Goal: Transaction & Acquisition: Download file/media

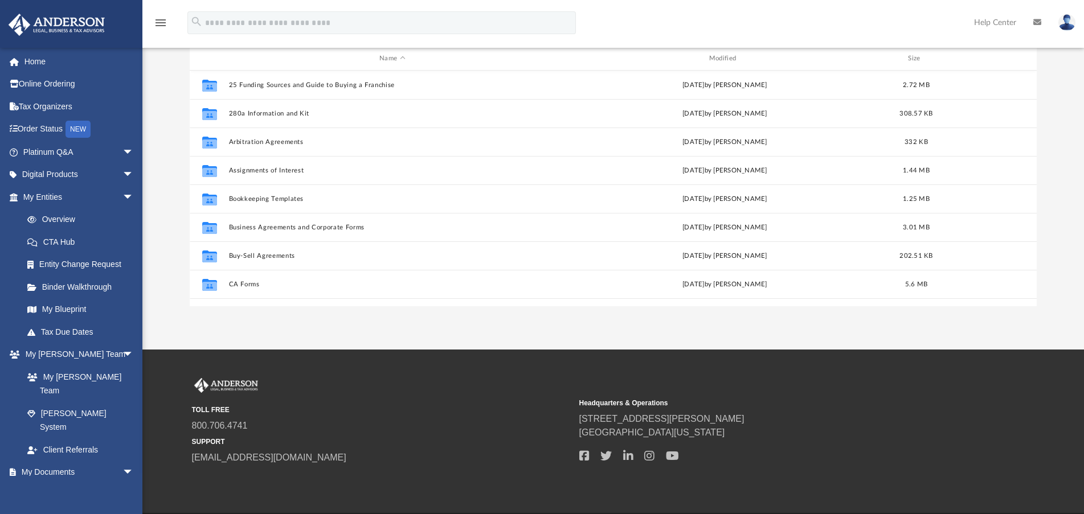
scroll to position [251, 839]
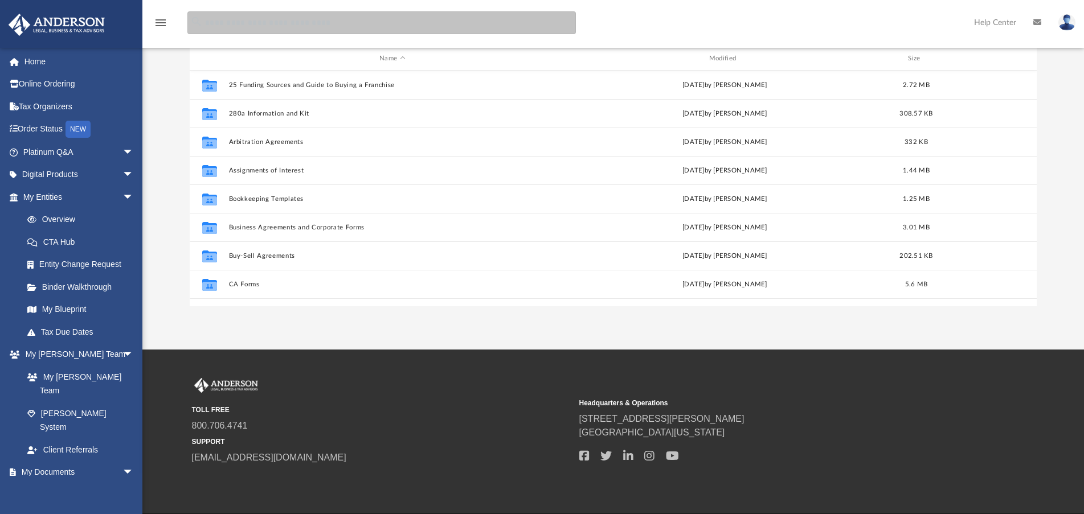
click at [377, 25] on input "search" at bounding box center [381, 22] width 389 height 23
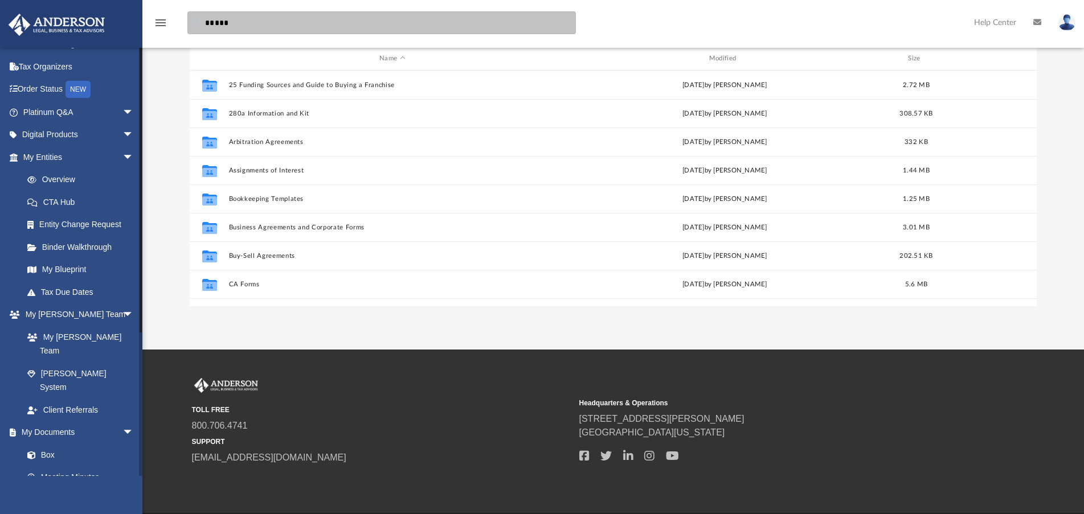
scroll to position [57, 0]
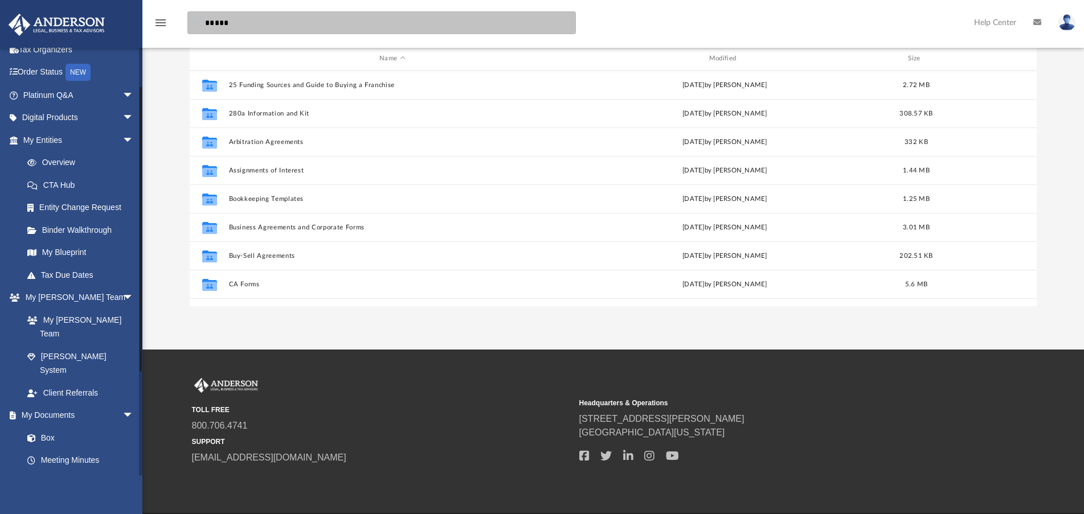
type input "*****"
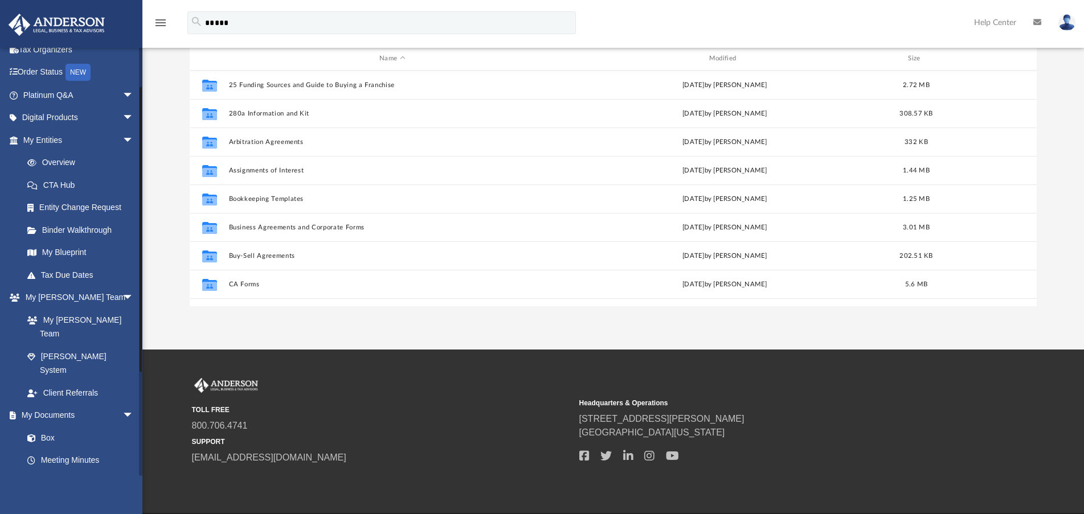
click at [70, 472] on link "Forms Library" at bounding box center [83, 483] width 135 height 23
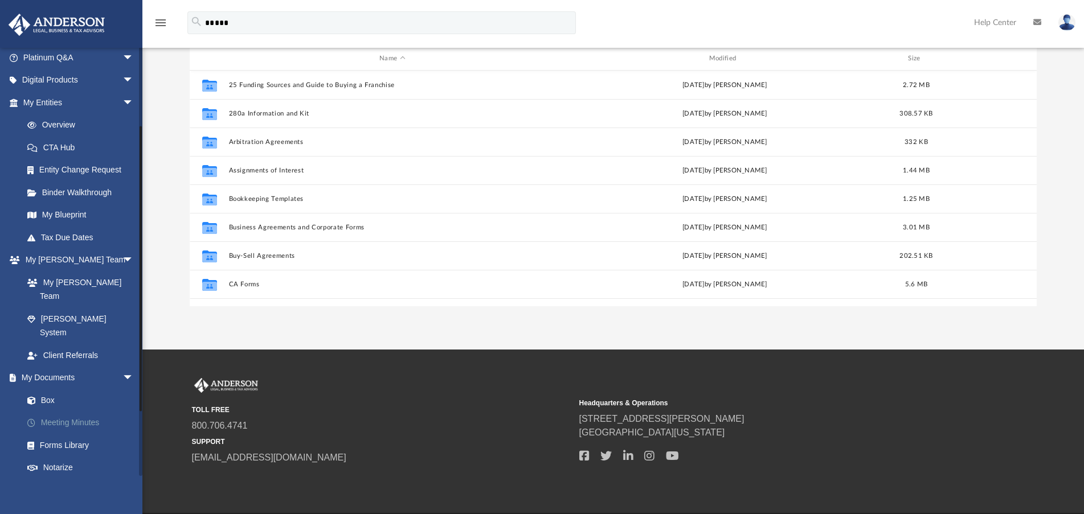
scroll to position [114, 0]
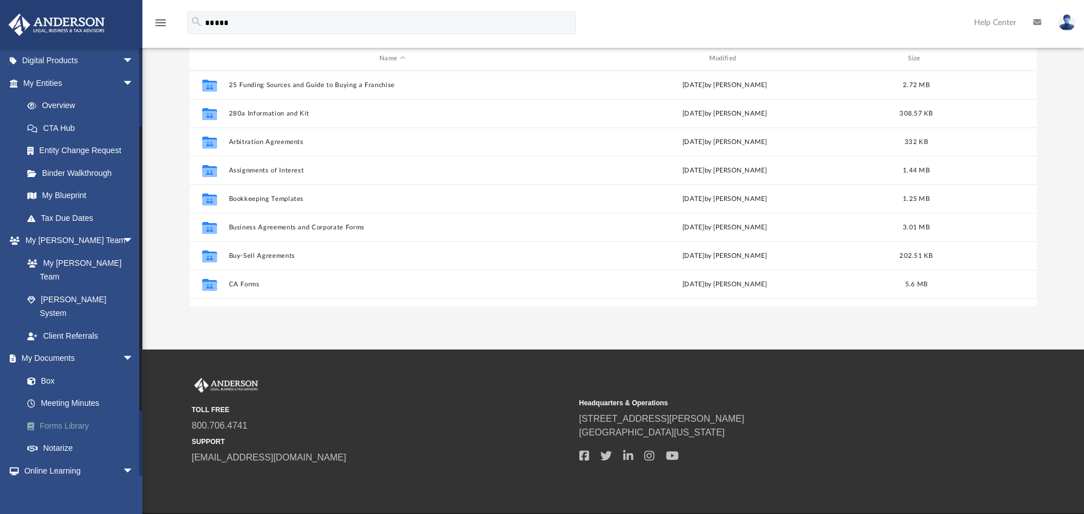
click at [76, 415] on link "Forms Library" at bounding box center [83, 426] width 135 height 23
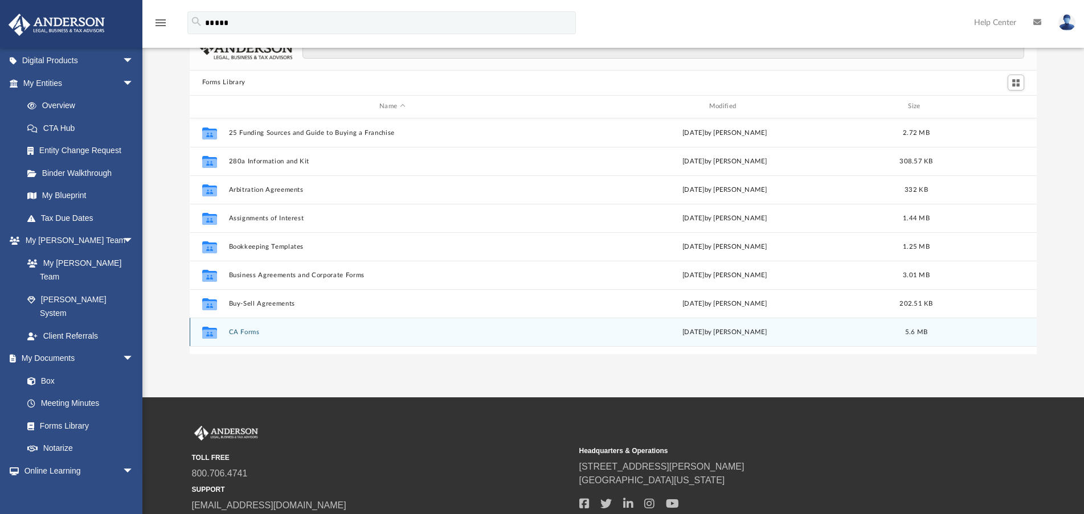
scroll to position [0, 0]
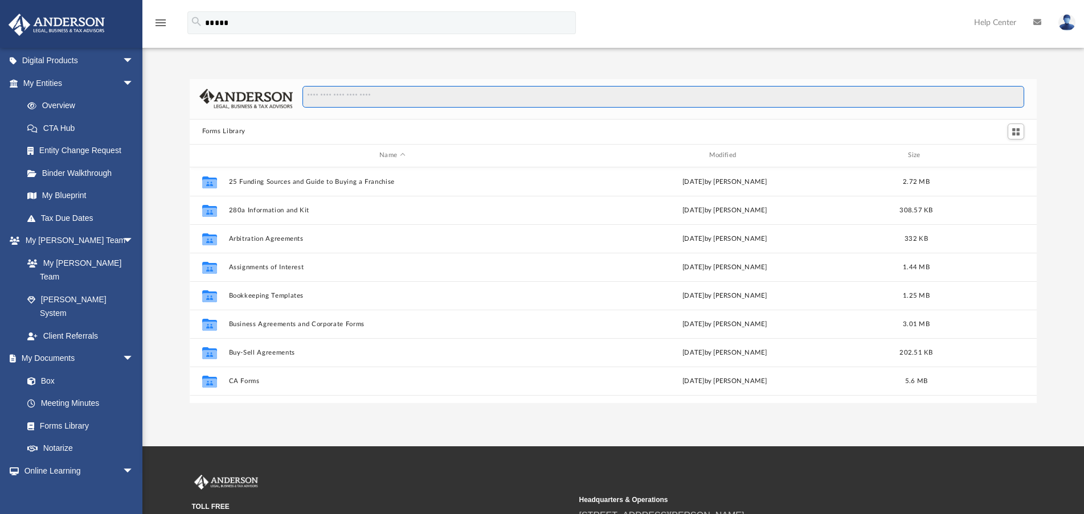
click at [377, 95] on input "Search files and folders" at bounding box center [663, 97] width 722 height 22
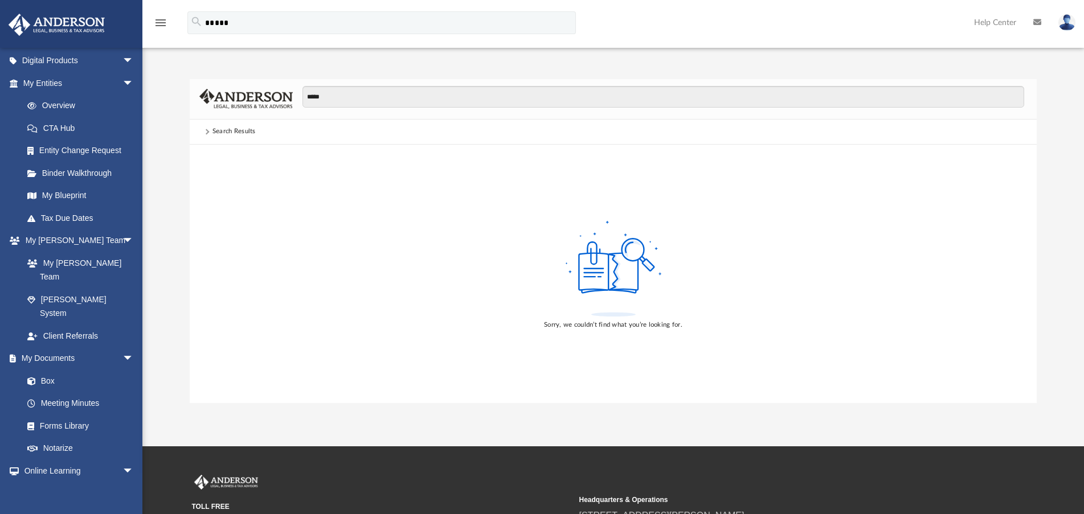
click at [219, 130] on div "Search Results" at bounding box center [233, 131] width 43 height 10
click at [206, 130] on span at bounding box center [206, 132] width 6 height 6
click at [210, 130] on span at bounding box center [207, 131] width 10 height 5
click at [210, 131] on span at bounding box center [207, 131] width 10 height 5
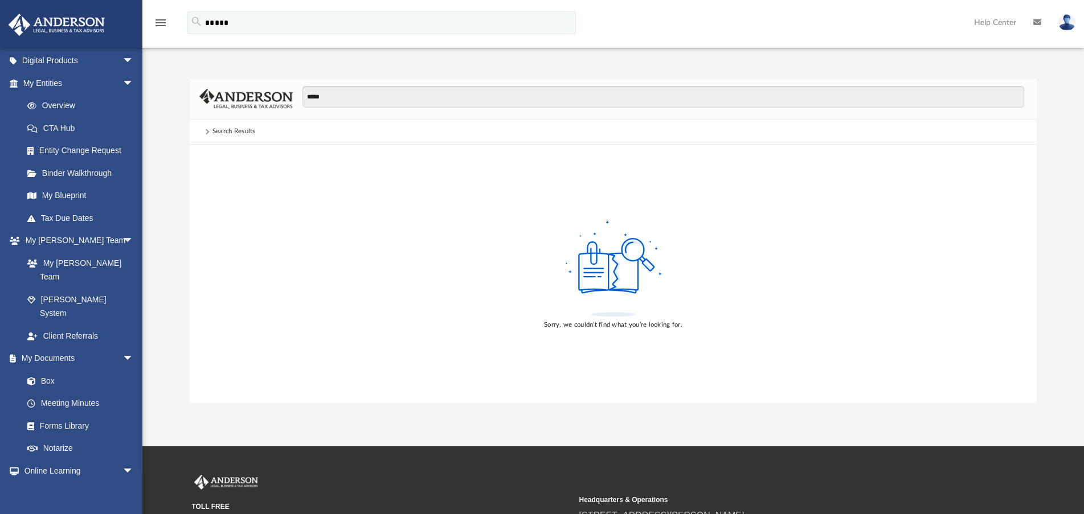
click at [210, 131] on span at bounding box center [207, 131] width 10 height 5
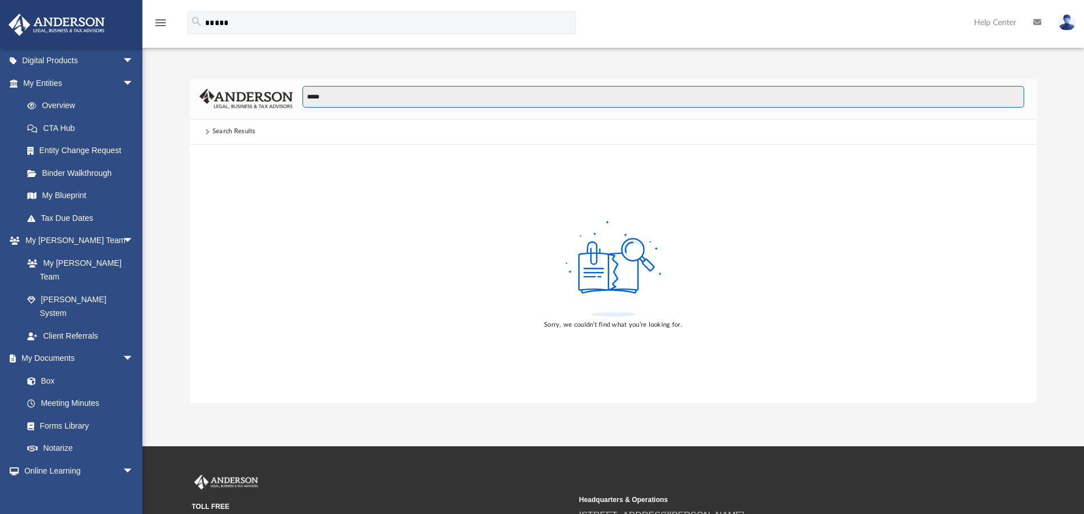
click at [340, 96] on input "*****" at bounding box center [663, 97] width 722 height 22
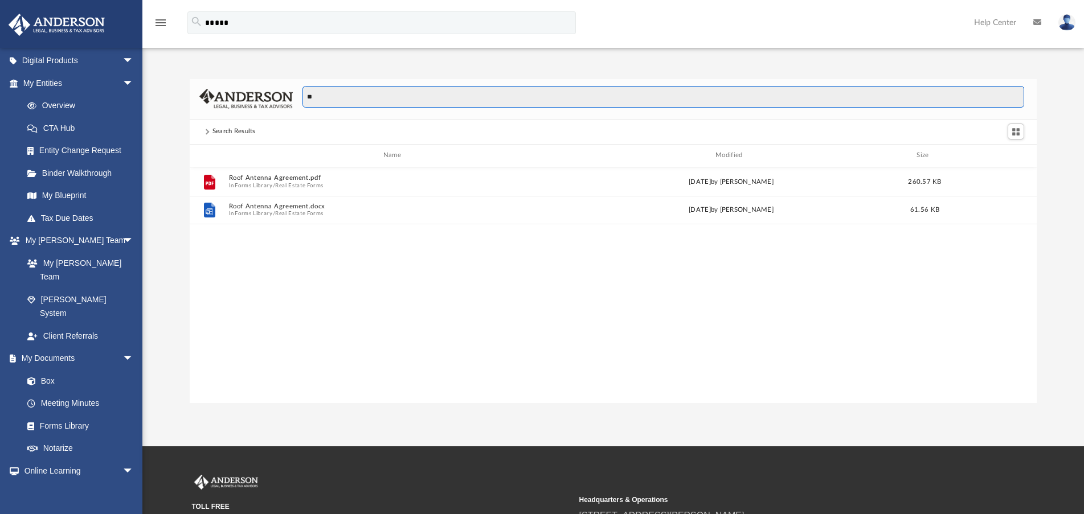
scroll to position [251, 839]
type input "*"
click at [371, 98] on input "**" at bounding box center [663, 97] width 722 height 22
type input "*"
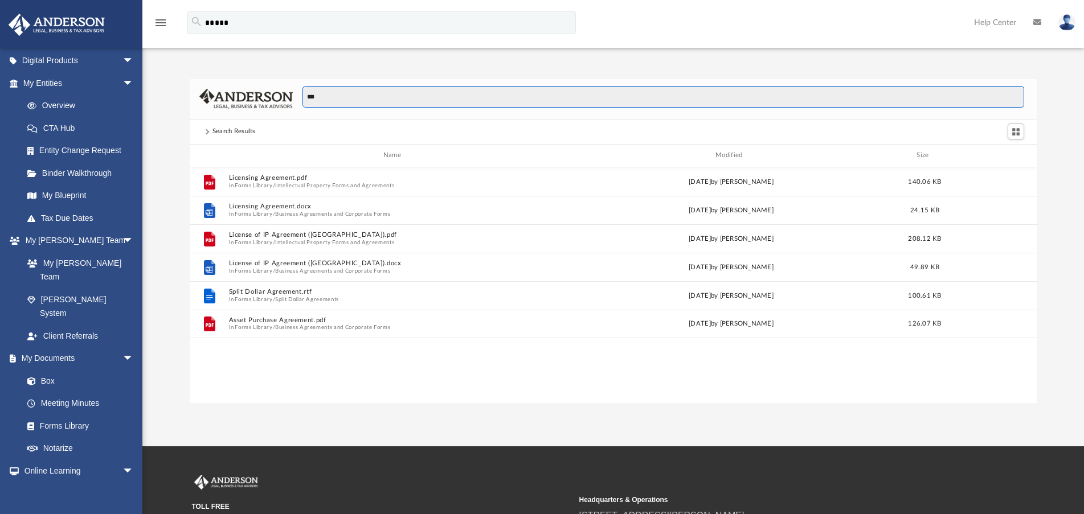
type input "***"
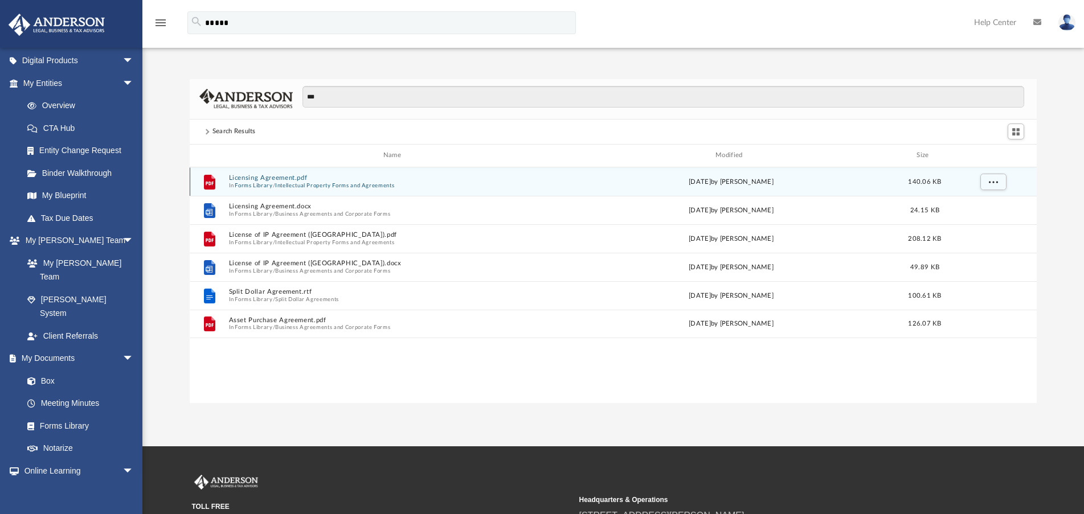
click at [276, 179] on button "Licensing Agreement.pdf" at bounding box center [394, 177] width 332 height 7
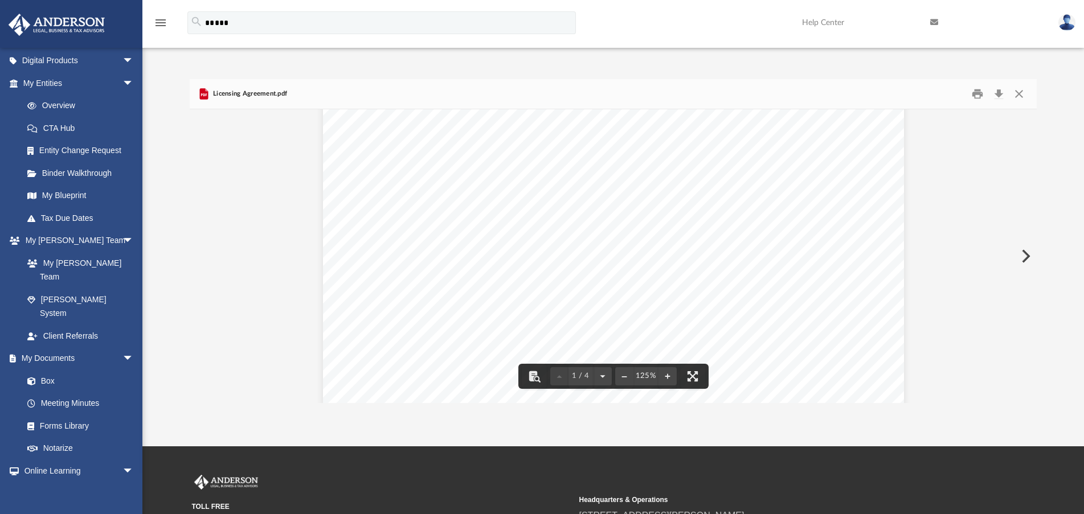
scroll to position [0, 0]
click at [1005, 95] on button "Download" at bounding box center [998, 94] width 21 height 18
drag, startPoint x: 291, startPoint y: 95, endPoint x: 208, endPoint y: 91, distance: 82.7
click at [208, 91] on div "Licensing Agreement.pdf" at bounding box center [614, 94] width 848 height 30
copy span "Licensing Agreement.pdf"
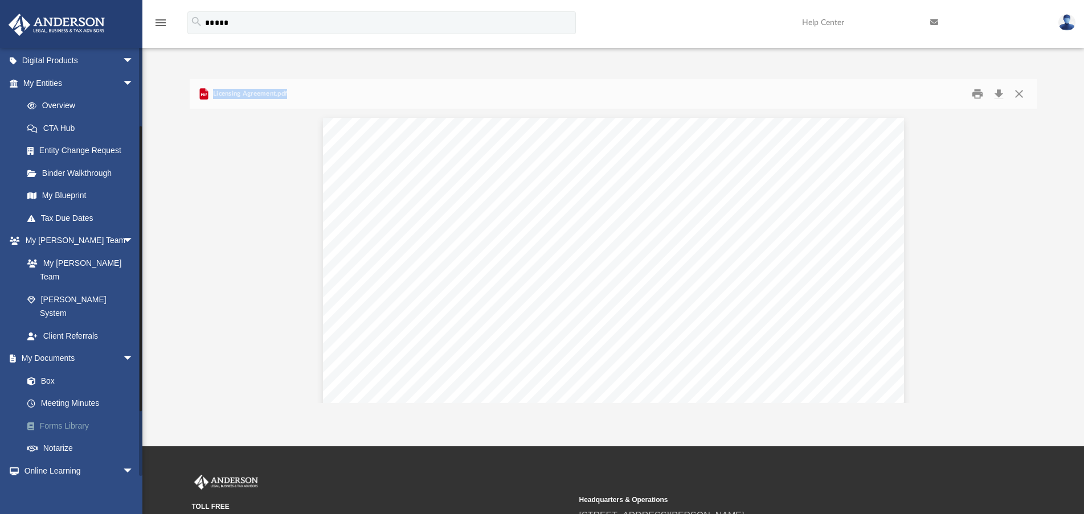
click at [67, 415] on link "Forms Library" at bounding box center [83, 426] width 135 height 23
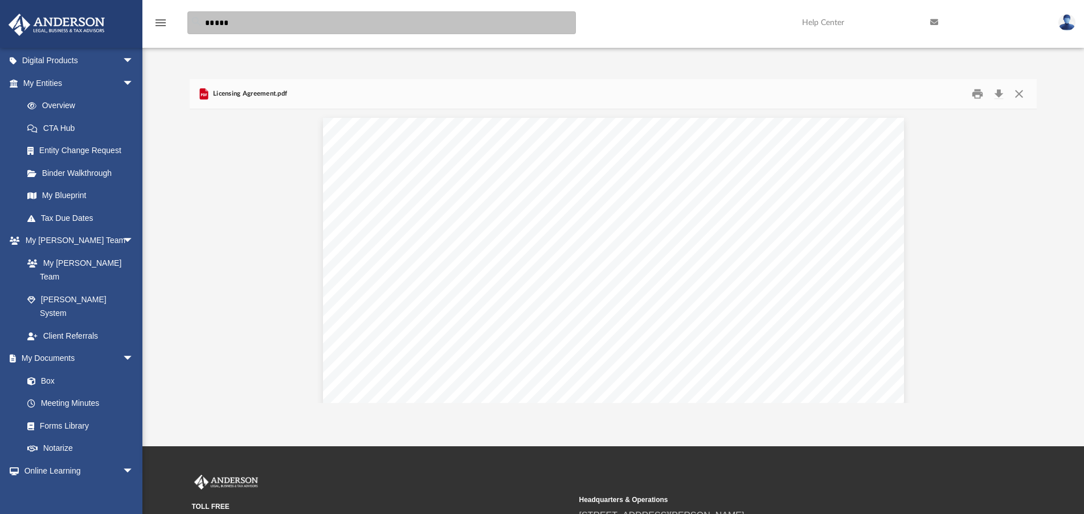
click at [255, 21] on input "*****" at bounding box center [381, 22] width 389 height 23
type input "*"
type input "**********"
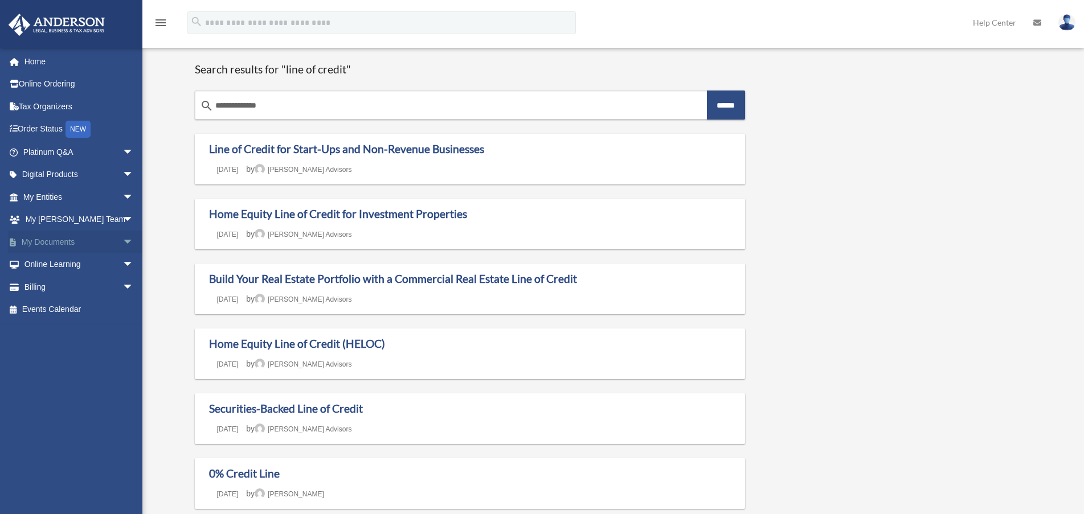
click at [122, 238] on span "arrow_drop_down" at bounding box center [133, 242] width 23 height 23
click at [77, 306] on link "Forms Library" at bounding box center [83, 310] width 135 height 23
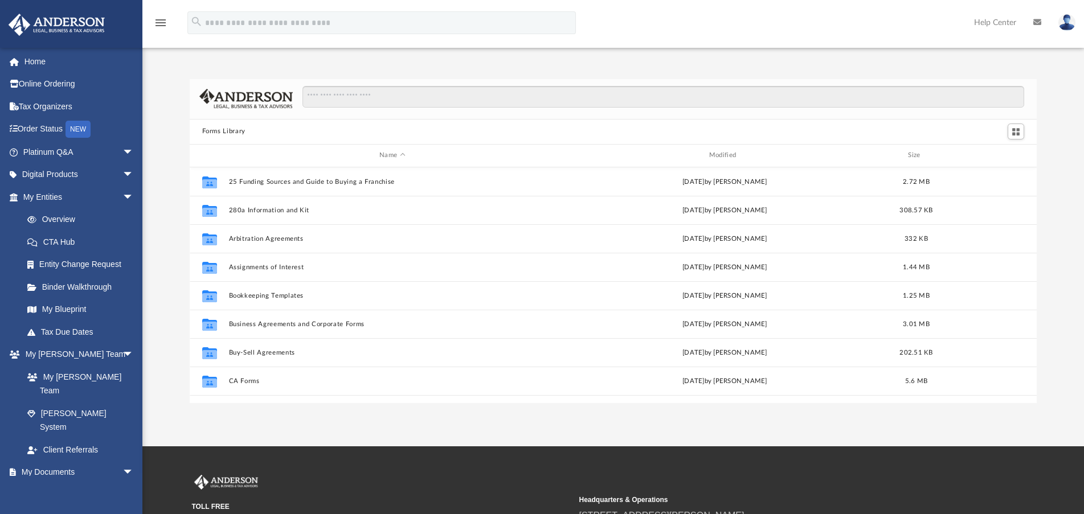
scroll to position [251, 839]
click at [392, 91] on input "Search files and folders" at bounding box center [663, 97] width 722 height 22
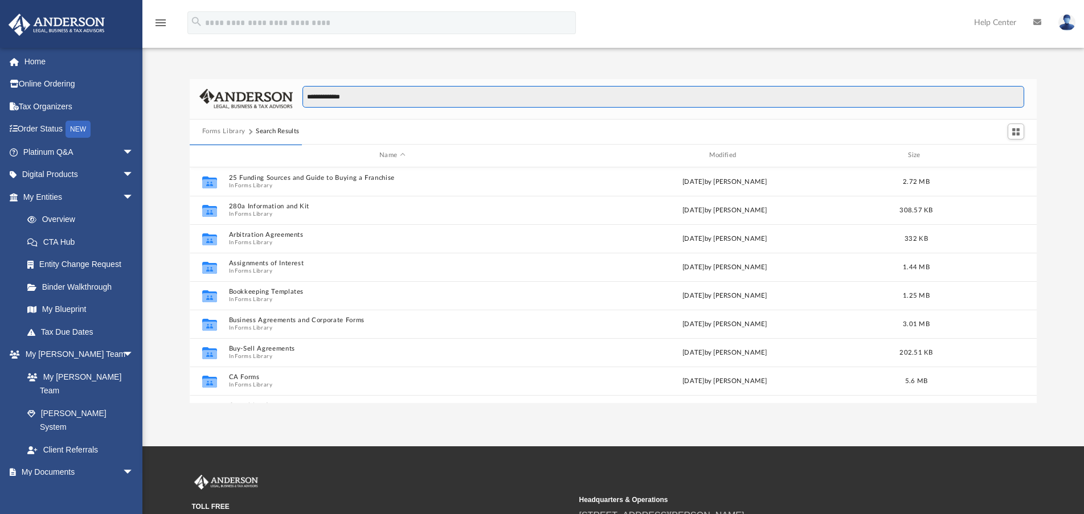
type input "**********"
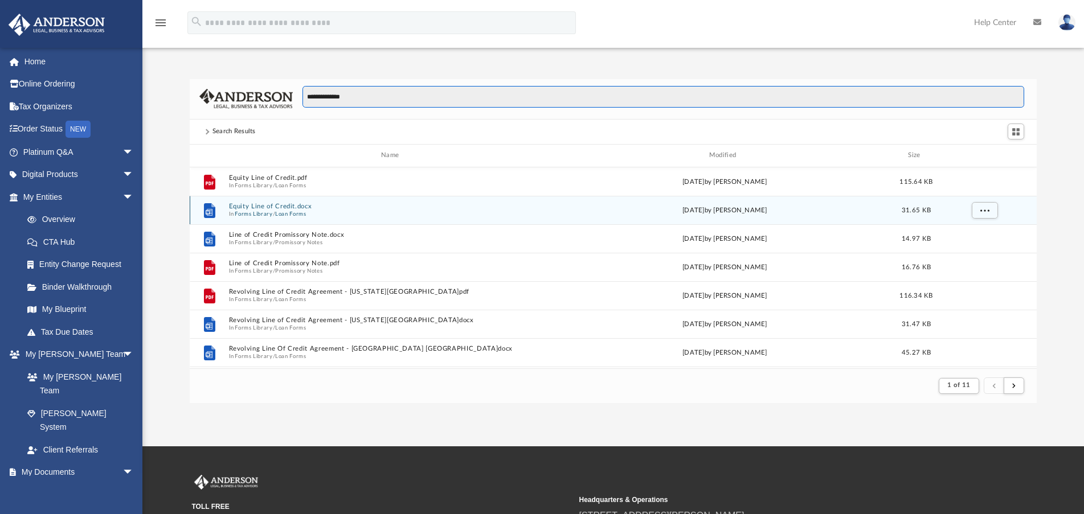
scroll to position [215, 839]
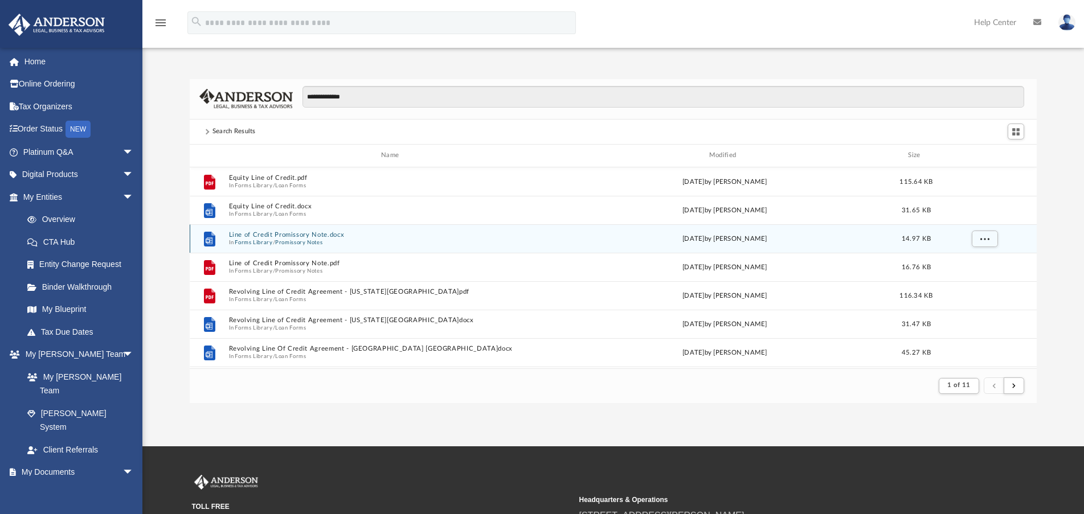
click at [285, 234] on button "Line of Credit Promissory Note.docx" at bounding box center [392, 234] width 328 height 7
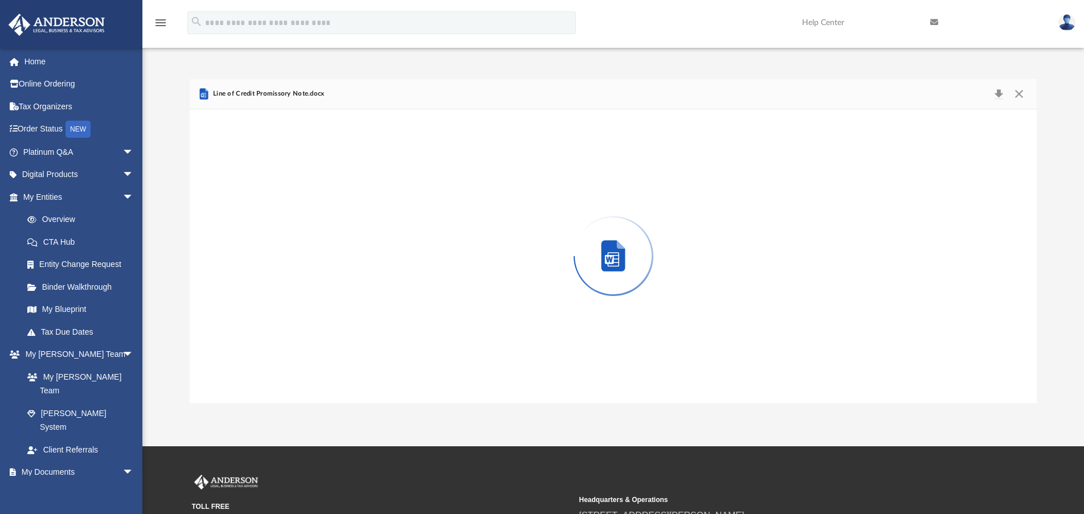
click at [285, 234] on div "Preview" at bounding box center [614, 256] width 848 height 294
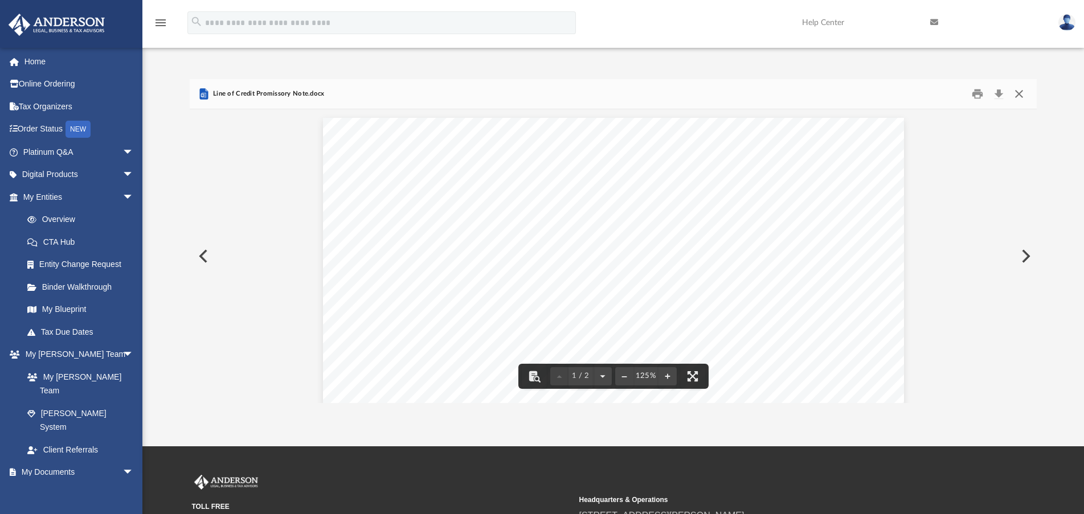
click at [1019, 95] on button "Close" at bounding box center [1019, 94] width 21 height 18
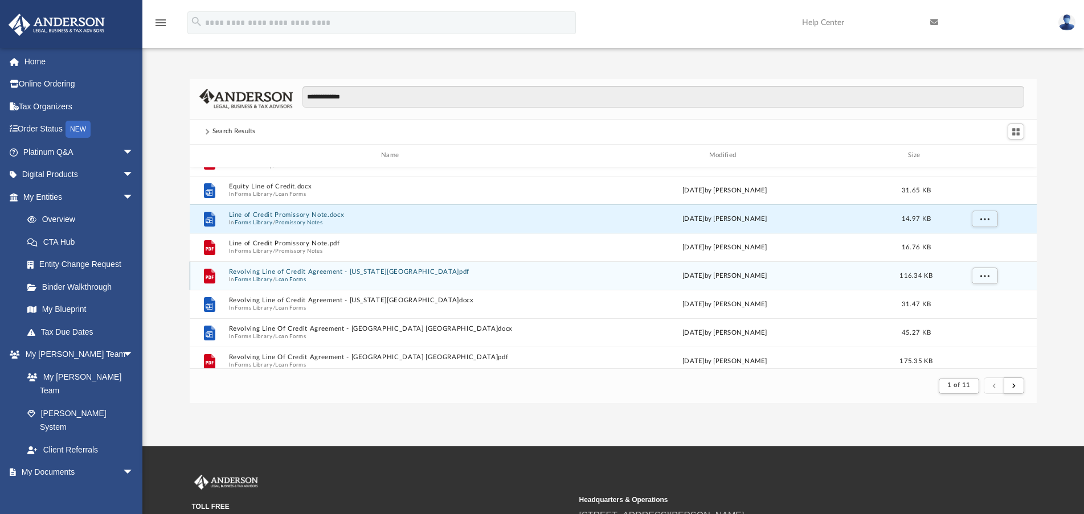
scroll to position [0, 0]
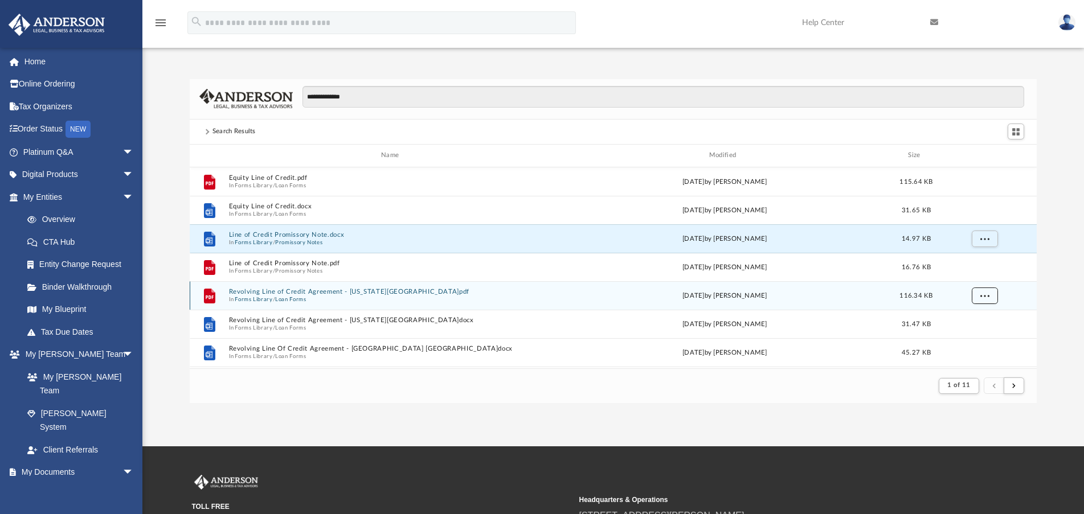
click at [981, 300] on button "More options" at bounding box center [984, 295] width 26 height 17
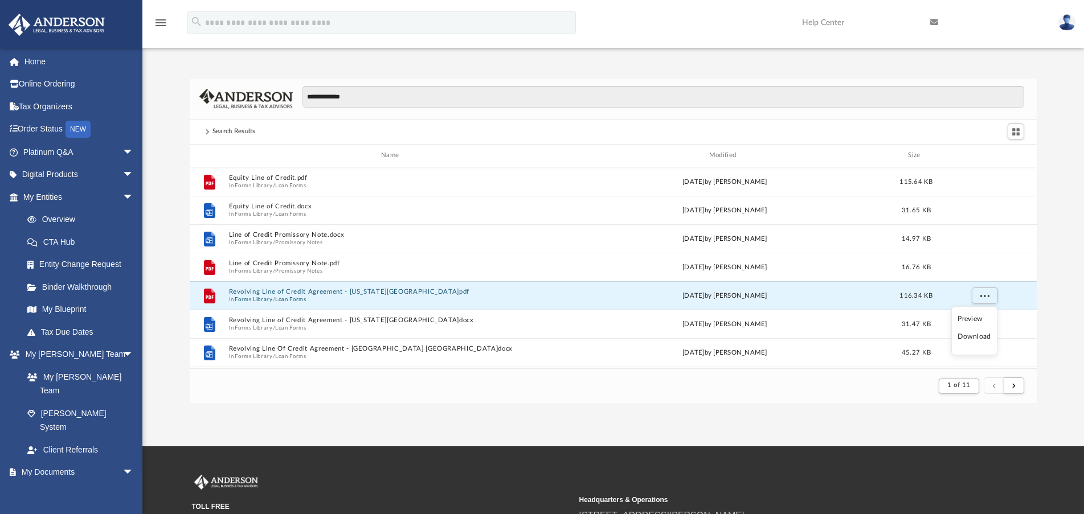
click at [976, 337] on li "Download" at bounding box center [974, 337] width 33 height 12
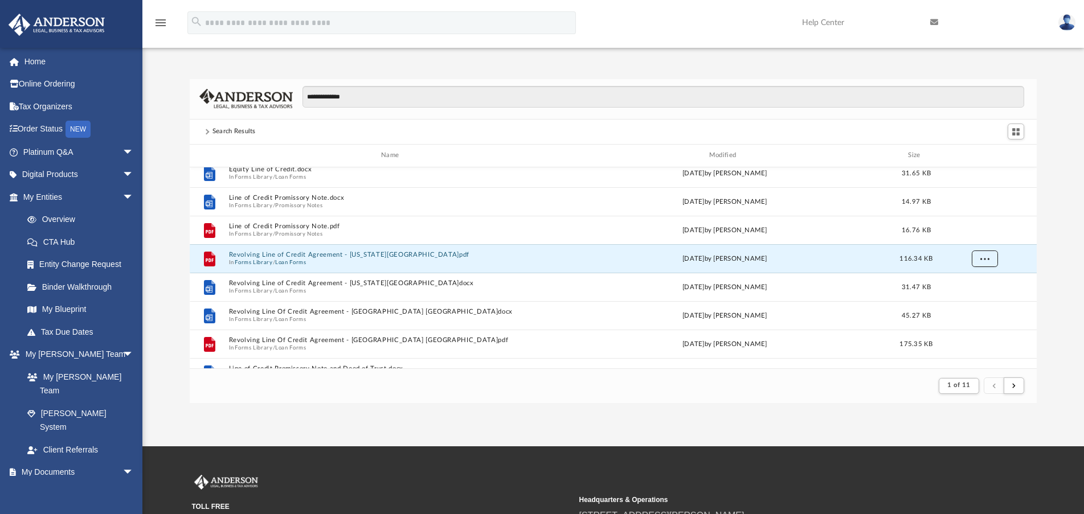
scroll to position [57, 0]
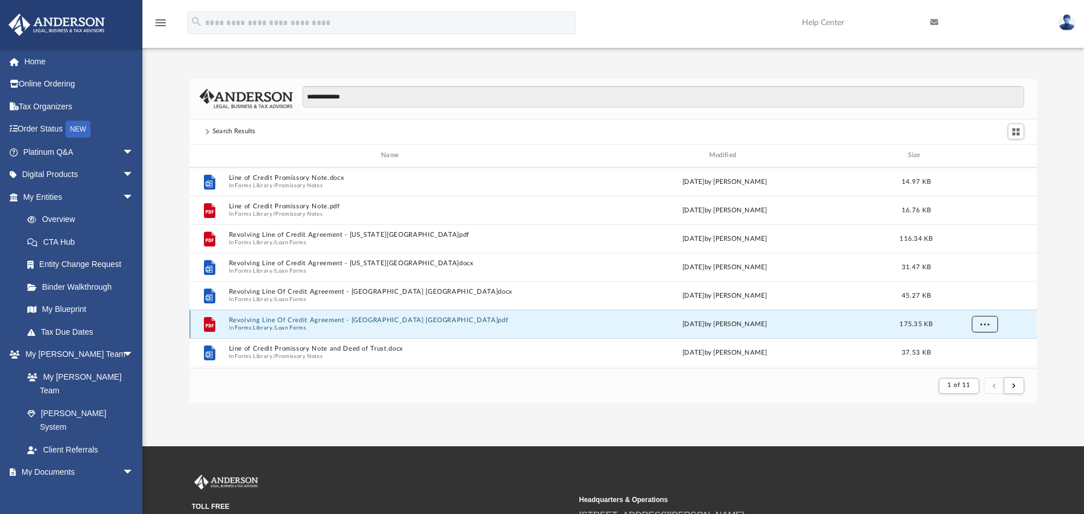
click at [990, 326] on button "More options" at bounding box center [984, 324] width 26 height 17
click at [973, 300] on li "Download" at bounding box center [974, 299] width 33 height 12
